Goal: Check status: Check status

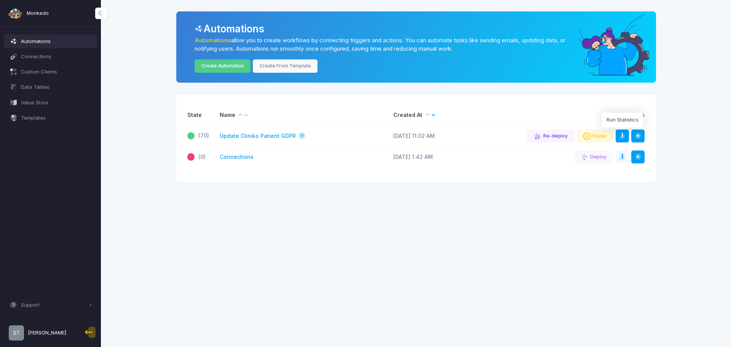
click at [626, 134] on span at bounding box center [626, 136] width 0 height 8
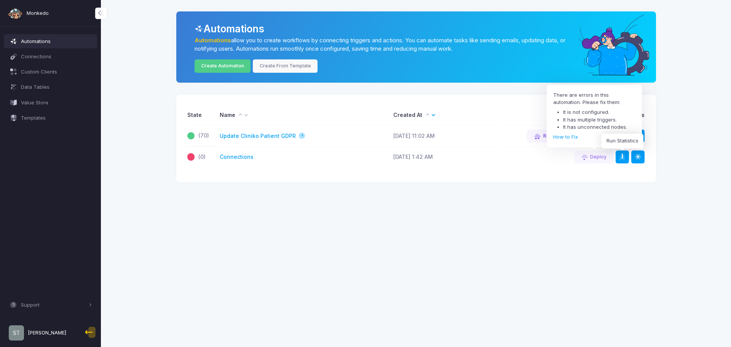
click at [626, 158] on span at bounding box center [626, 157] width 0 height 8
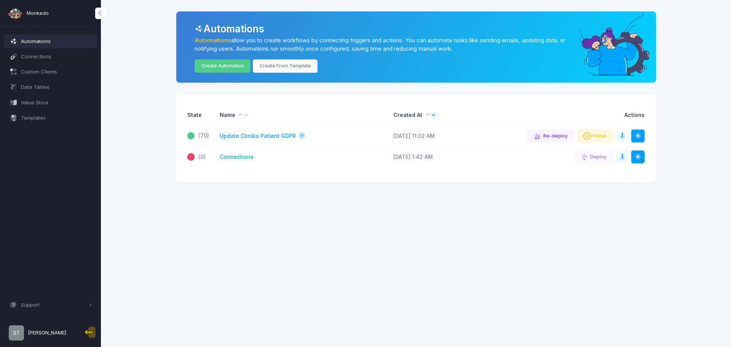
click at [40, 336] on span "[PERSON_NAME]" at bounding box center [47, 333] width 38 height 8
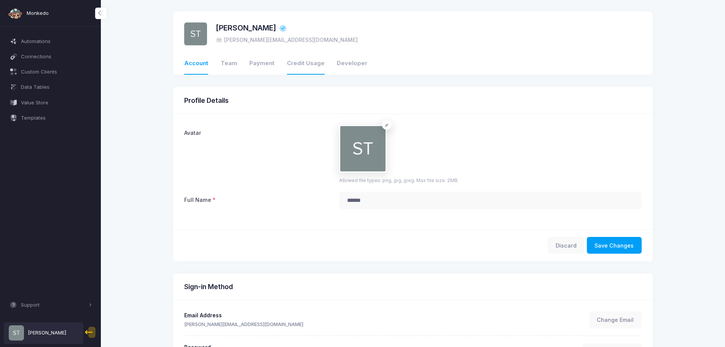
click at [299, 64] on link "Credit Usage" at bounding box center [306, 64] width 38 height 22
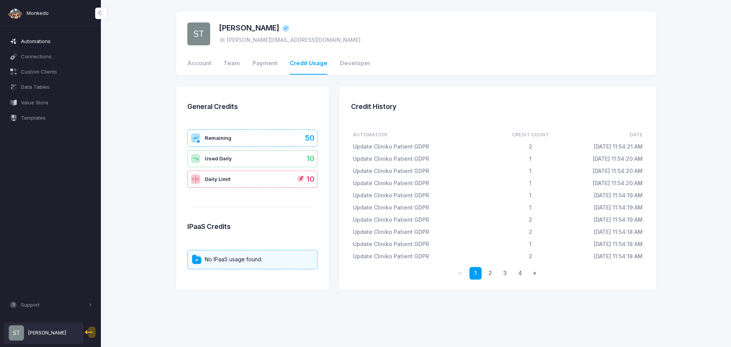
click at [46, 45] on link "Automations" at bounding box center [51, 41] width 94 height 14
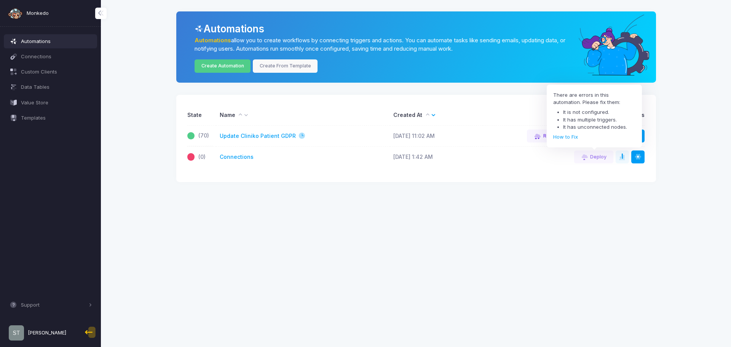
click at [607, 208] on app-root "Monkedo Automations Connections Custom Clients Data Tables Value Store Template…" at bounding box center [365, 173] width 731 height 347
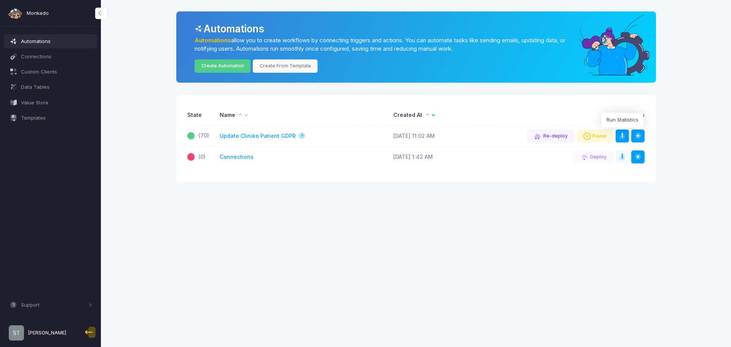
click at [623, 141] on button at bounding box center [622, 135] width 13 height 13
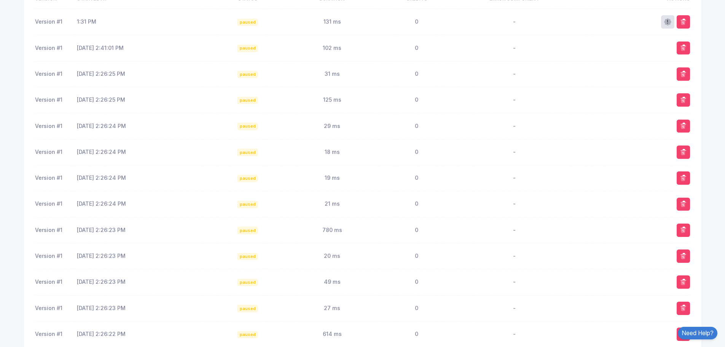
scroll to position [311, 0]
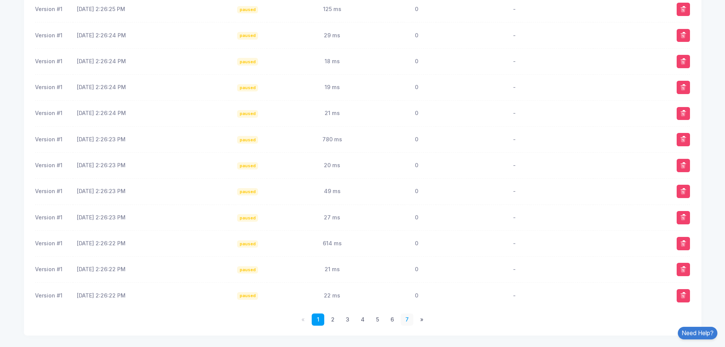
click at [411, 320] on link "7" at bounding box center [407, 319] width 13 height 13
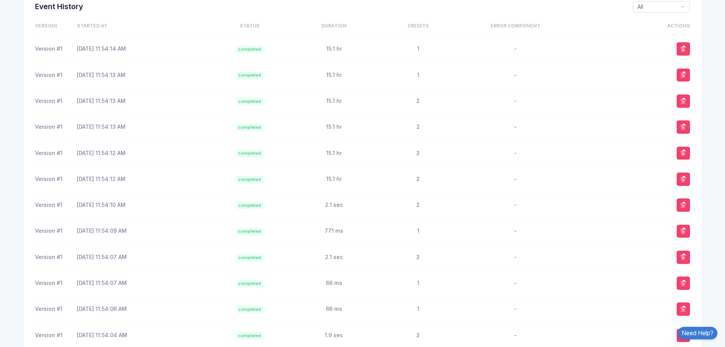
scroll to position [233, 0]
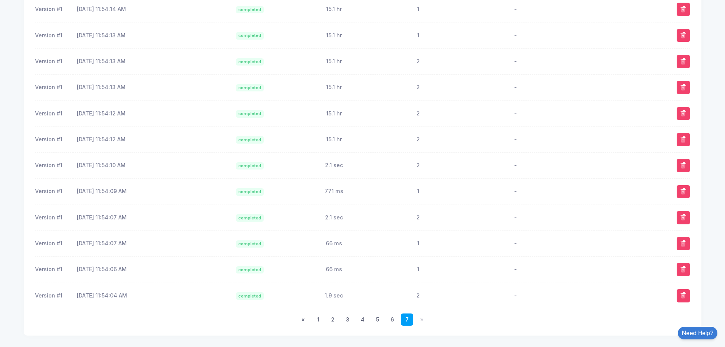
click at [369, 319] on ul "« 1 2 3 4 5 6 7 »" at bounding box center [363, 319] width 656 height 13
click at [375, 321] on link "5" at bounding box center [377, 319] width 13 height 13
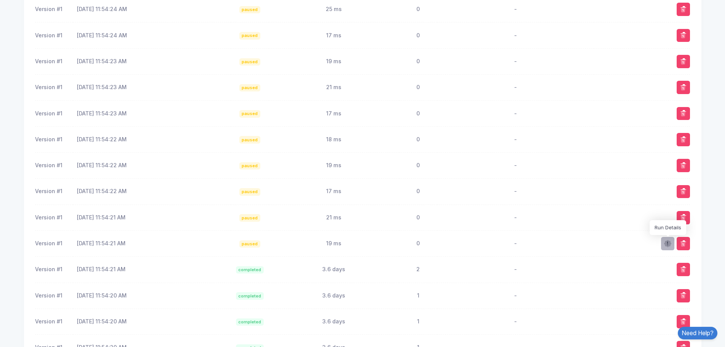
click at [670, 239] on span at bounding box center [668, 243] width 9 height 9
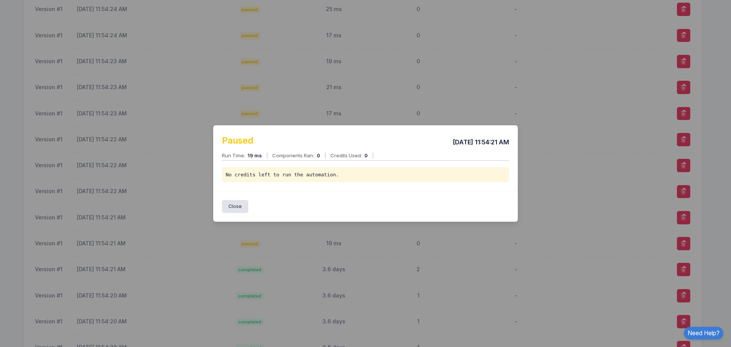
click at [240, 214] on div "Close" at bounding box center [365, 206] width 305 height 31
click at [239, 209] on button "Close" at bounding box center [235, 206] width 27 height 13
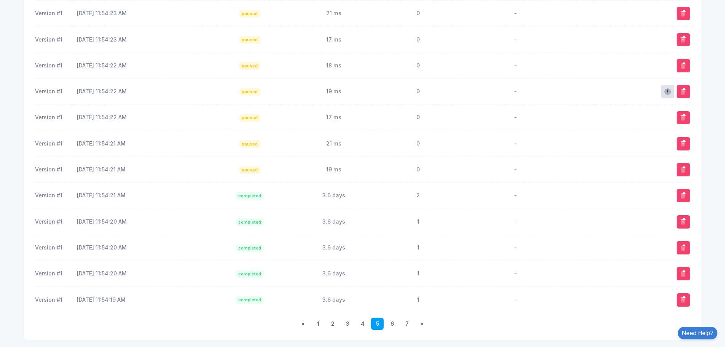
scroll to position [311, 0]
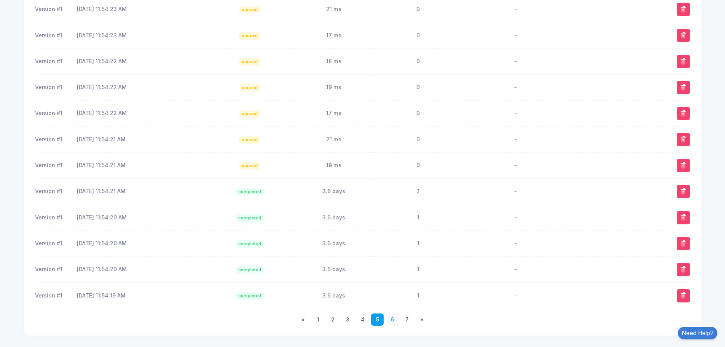
click at [393, 318] on link "6" at bounding box center [392, 319] width 13 height 13
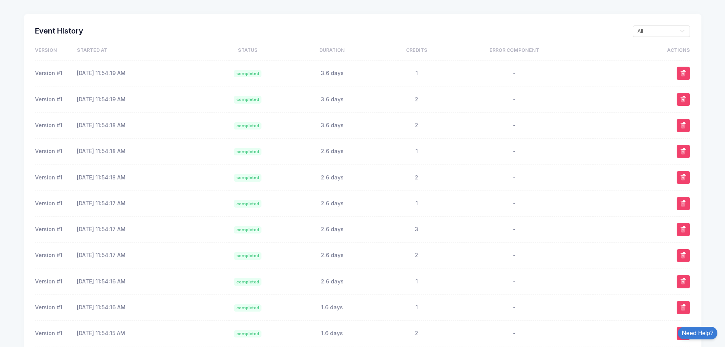
scroll to position [159, 0]
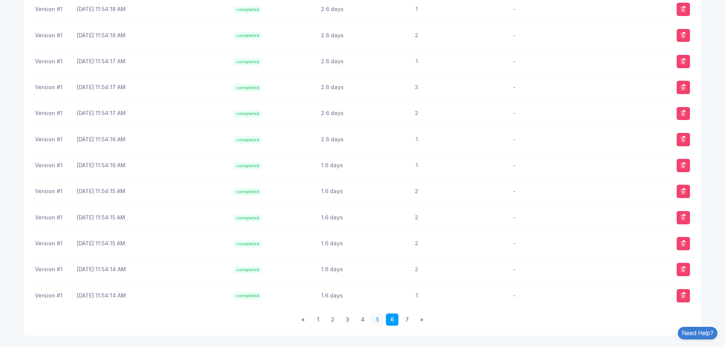
click at [376, 315] on link "5" at bounding box center [377, 319] width 13 height 13
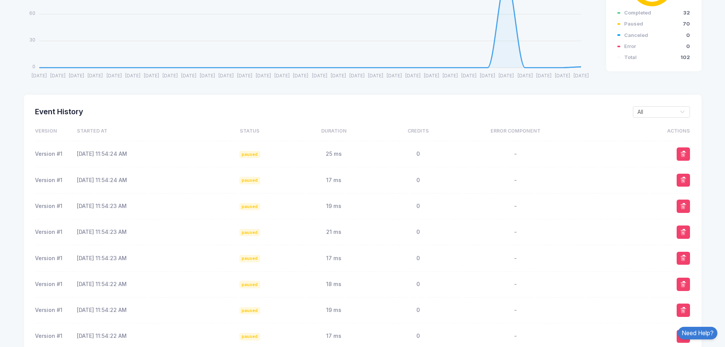
scroll to position [45, 0]
